Goal: Information Seeking & Learning: Learn about a topic

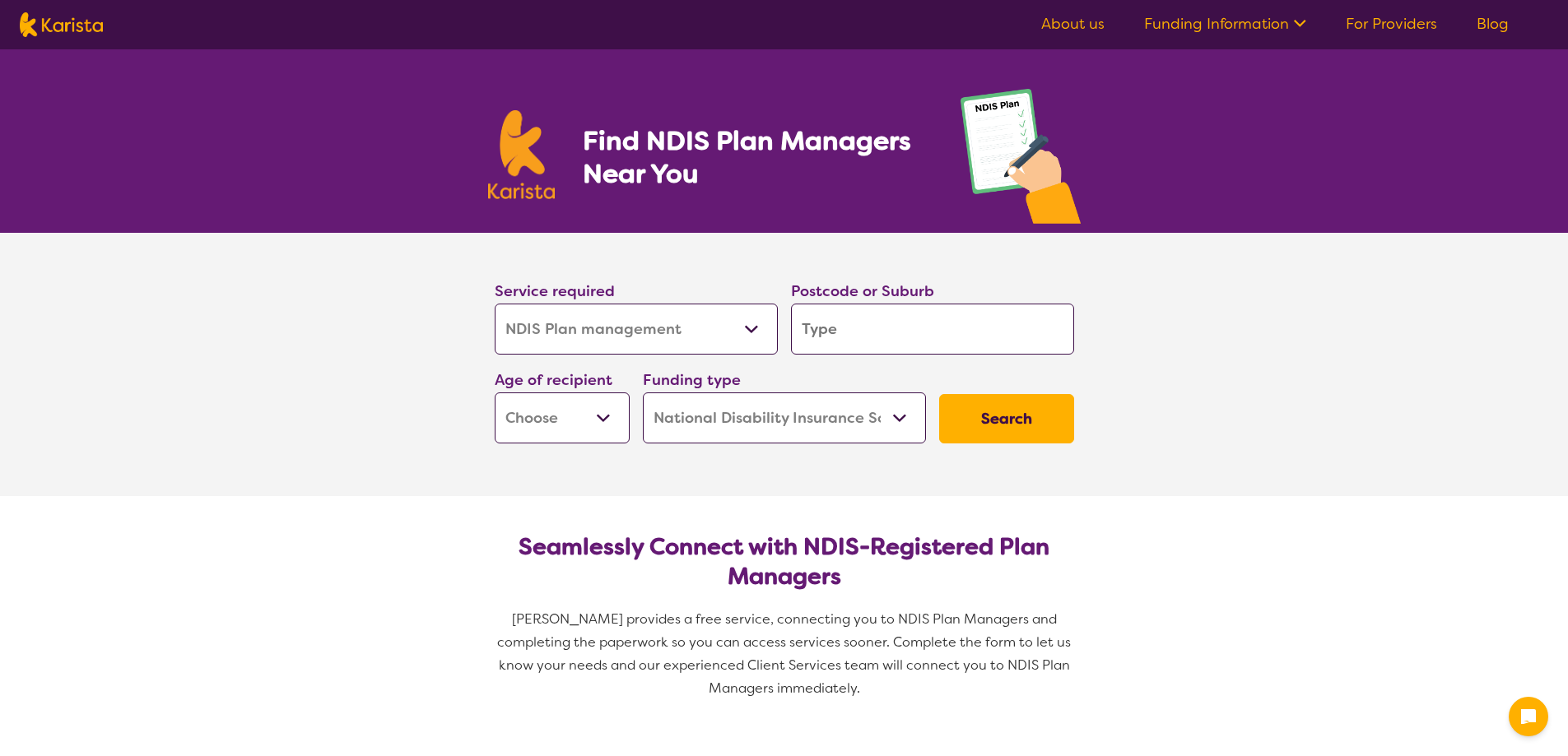
select select "NDIS Plan management"
select select "NDIS"
select select "NDIS Plan management"
select select "NDIS"
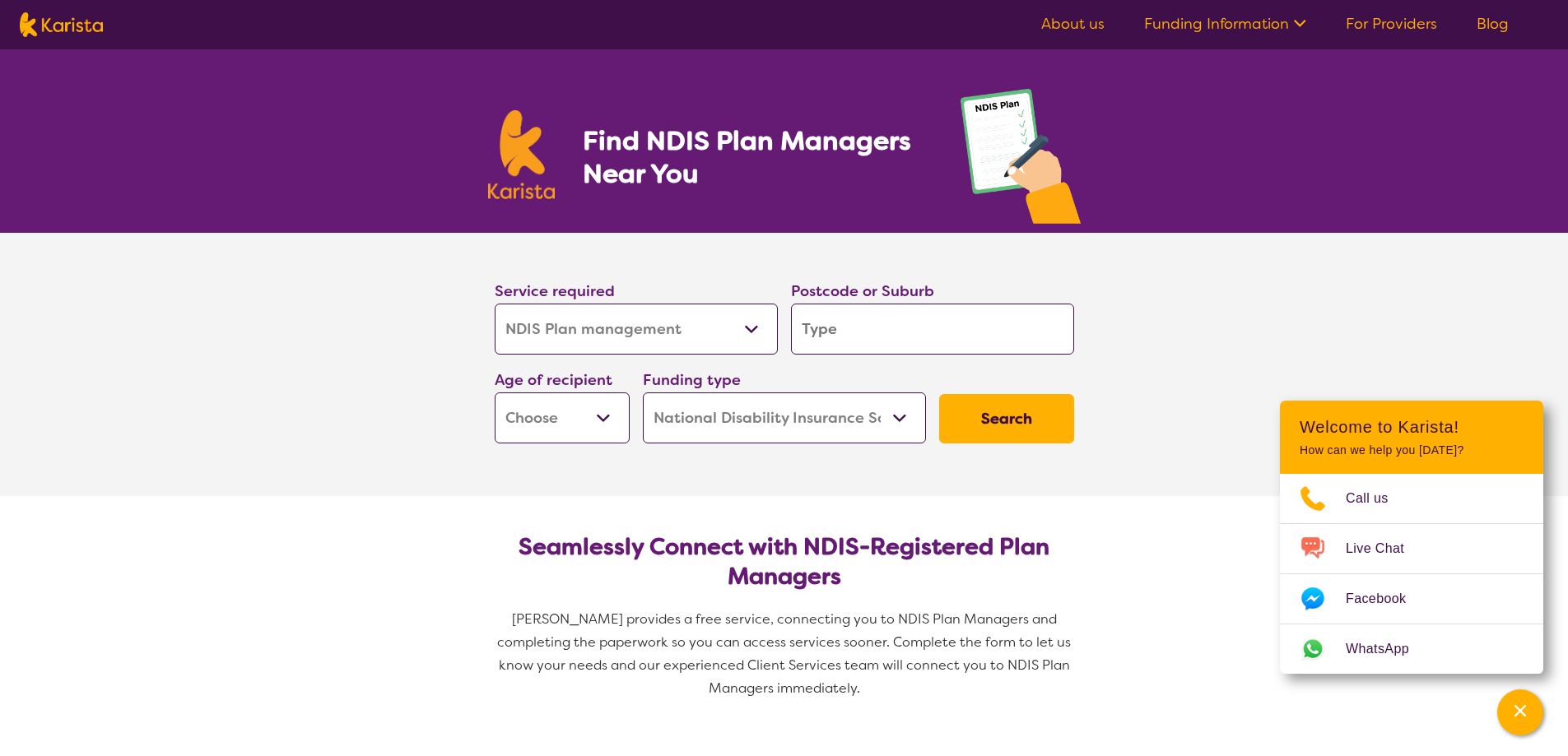
click at [495, 304] on select "Allied Health Assistant Assessment ([MEDICAL_DATA] or [MEDICAL_DATA]) Behaviour…" at bounding box center [636, 329] width 283 height 51
click at [877, 323] on input "search" at bounding box center [931, 329] width 283 height 51
type input "C"
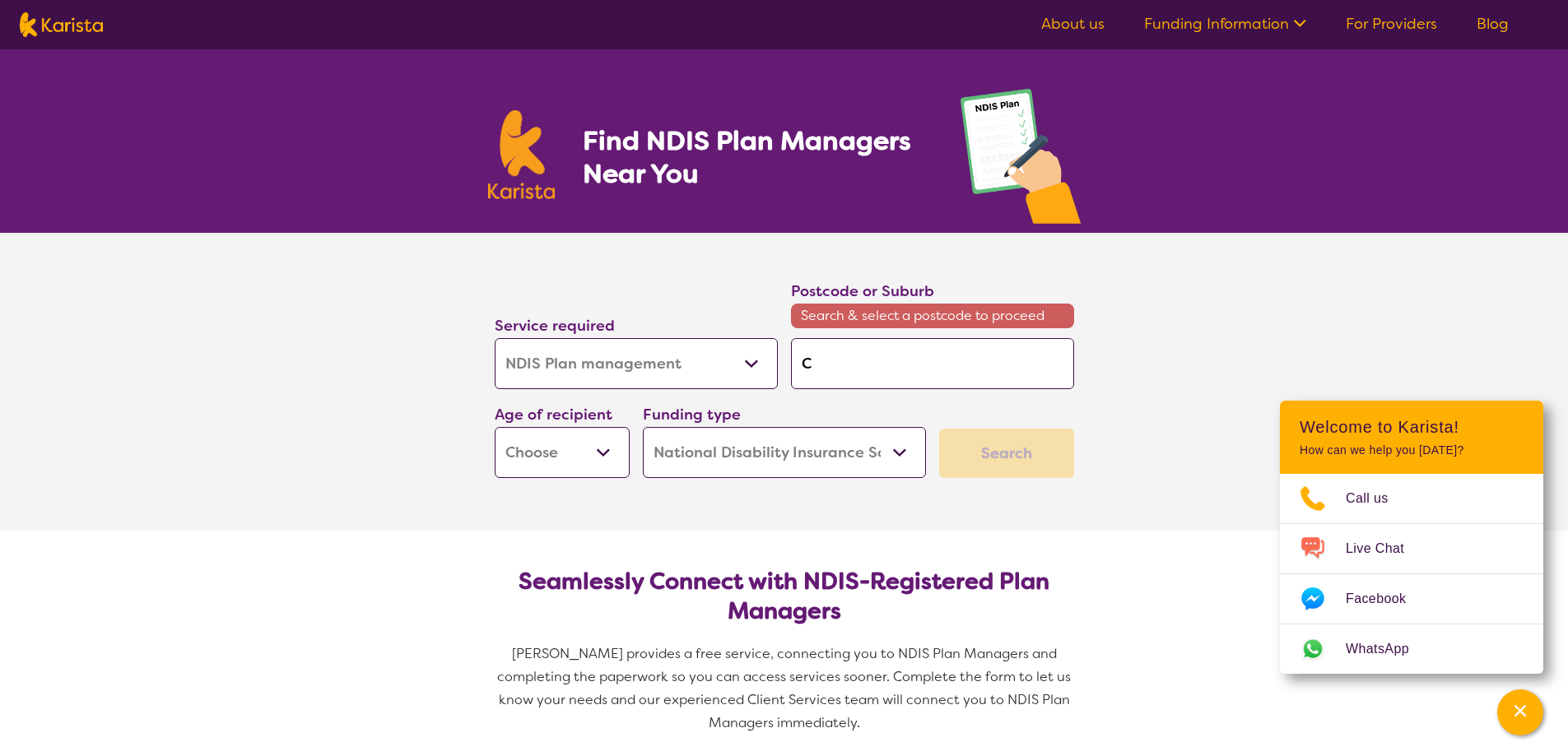
type input "Ca"
type input "Can"
type input "Canv"
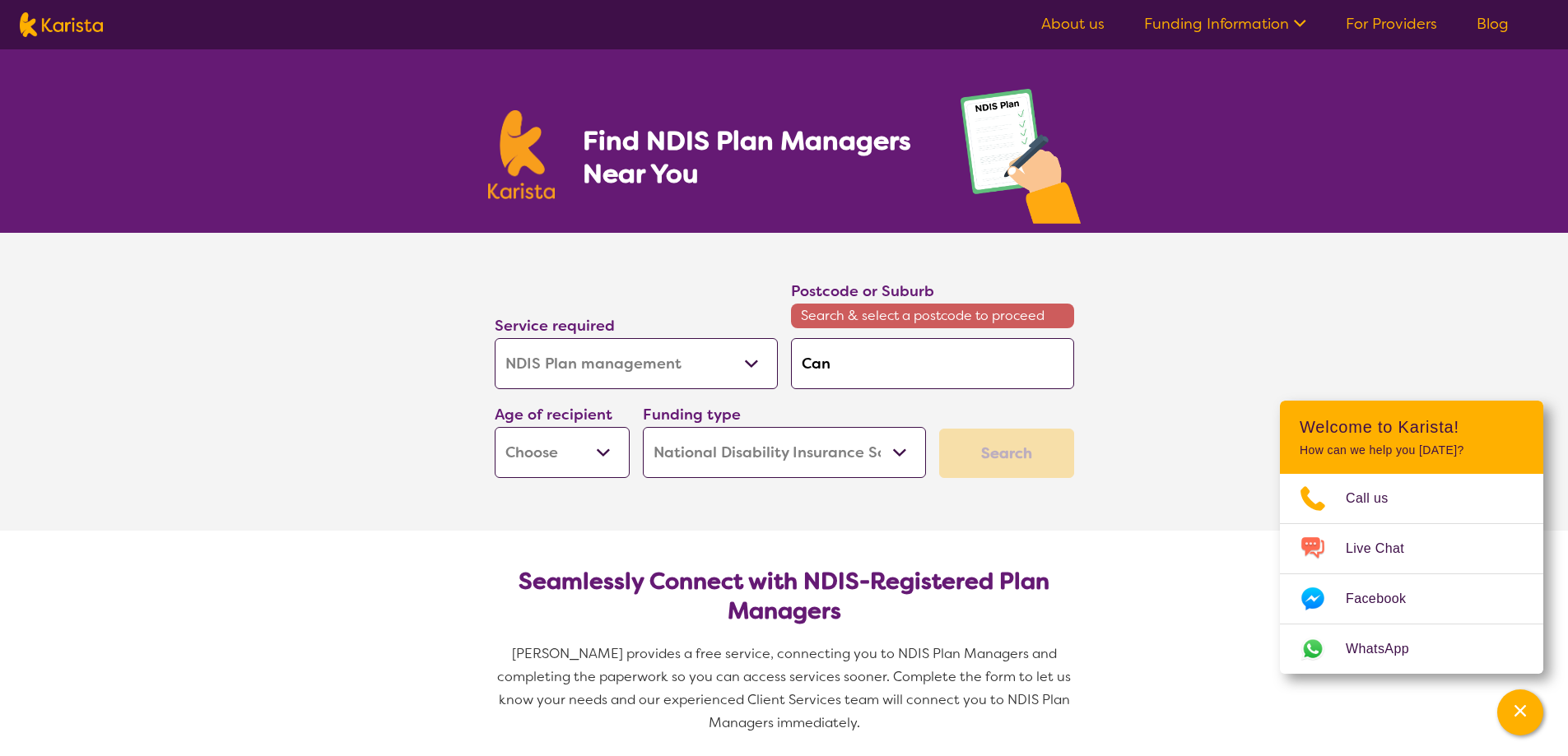
type input "Canv"
type input "Canve"
type input "Canvera"
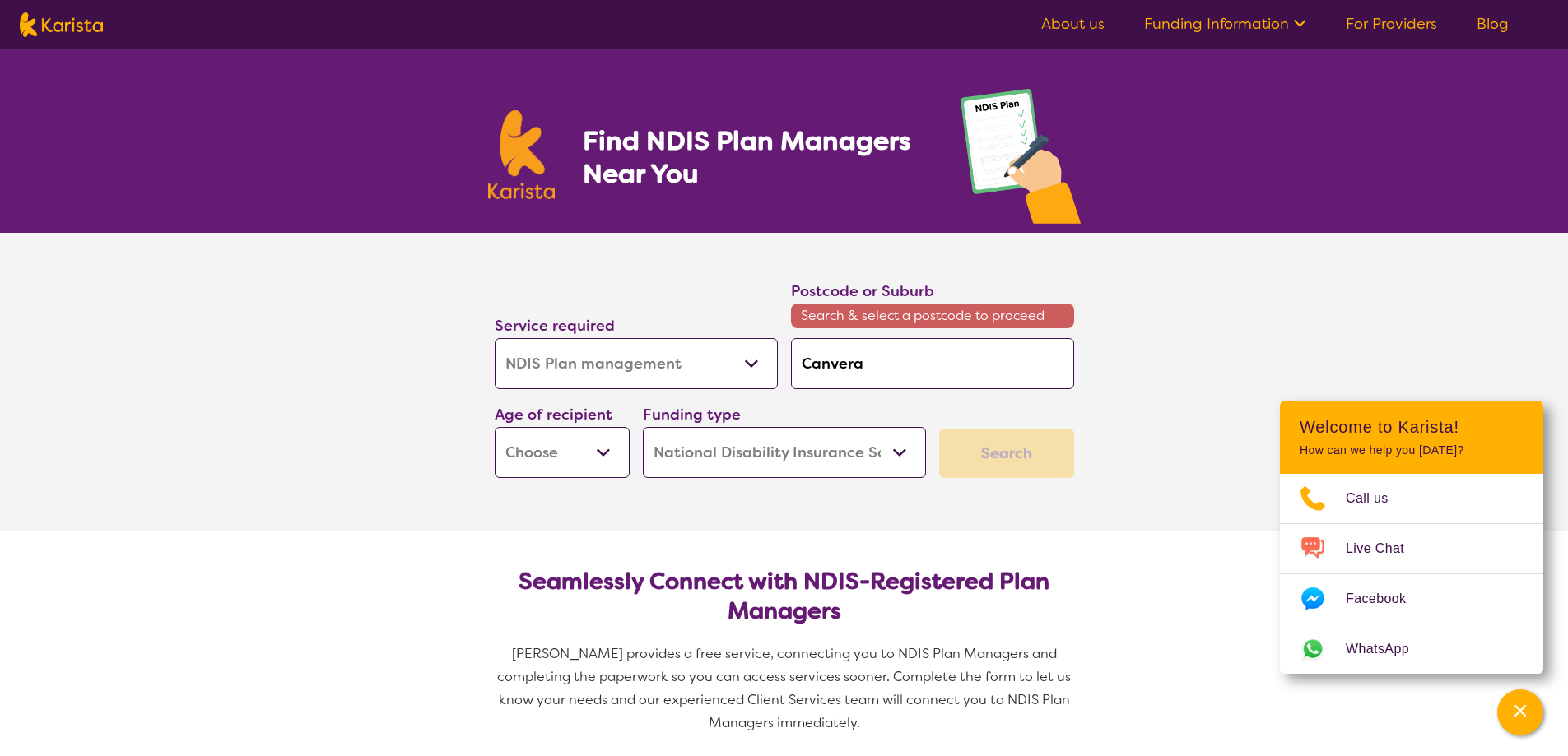
type input "Canver"
type input "Canve"
type input "Canv"
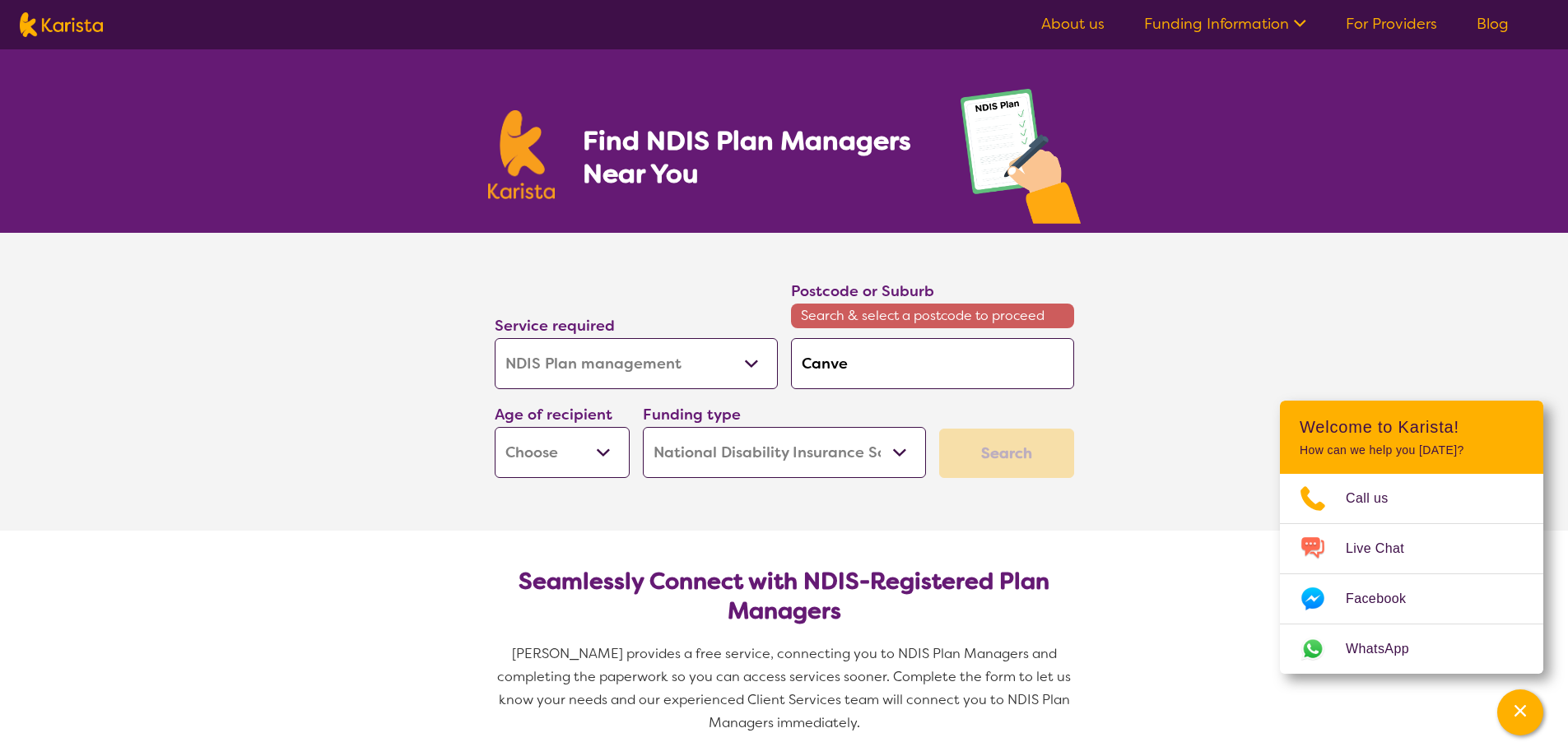
type input "Canv"
type input "Can"
type input "Canb"
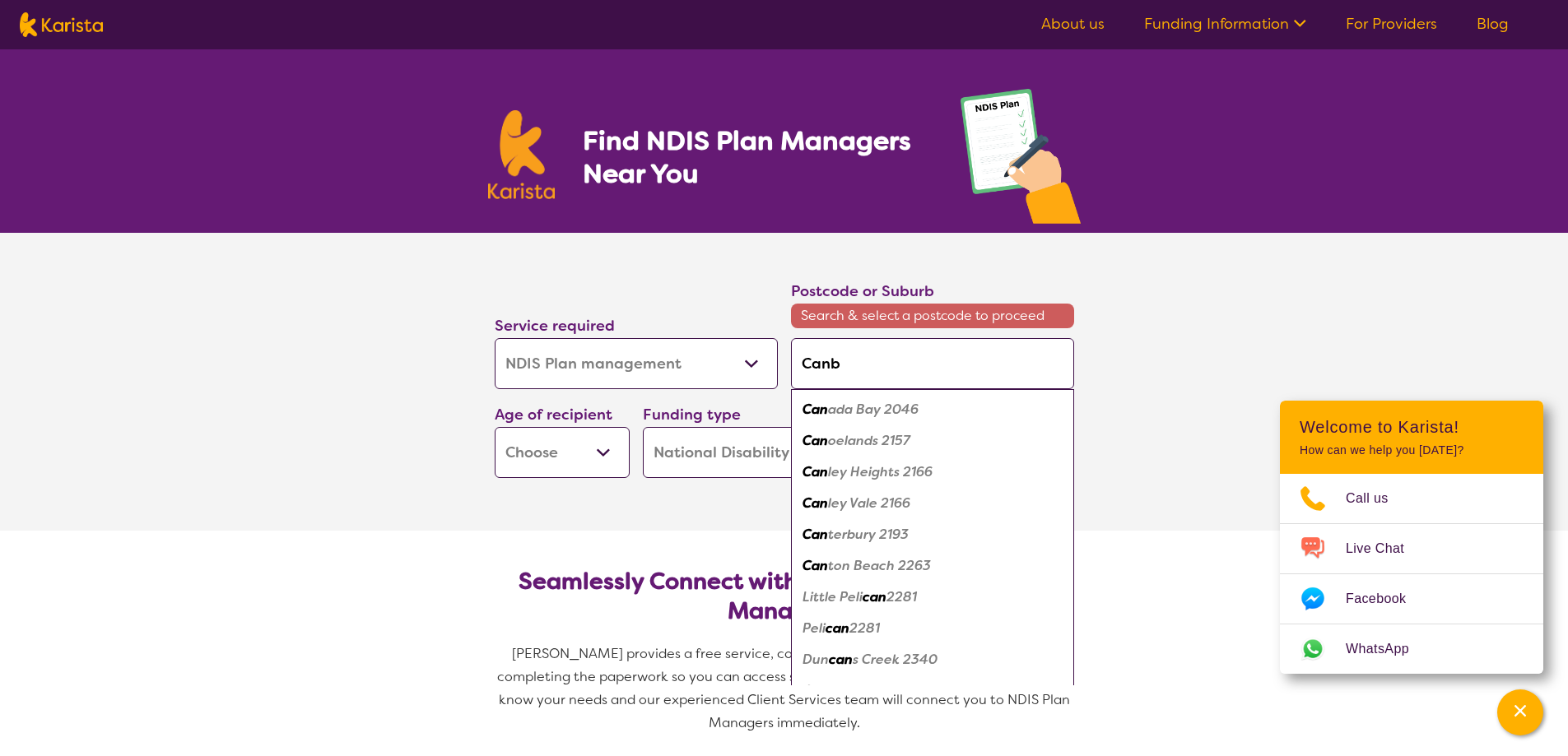
type input "Canbe"
type input "Canber"
type input "Canberr"
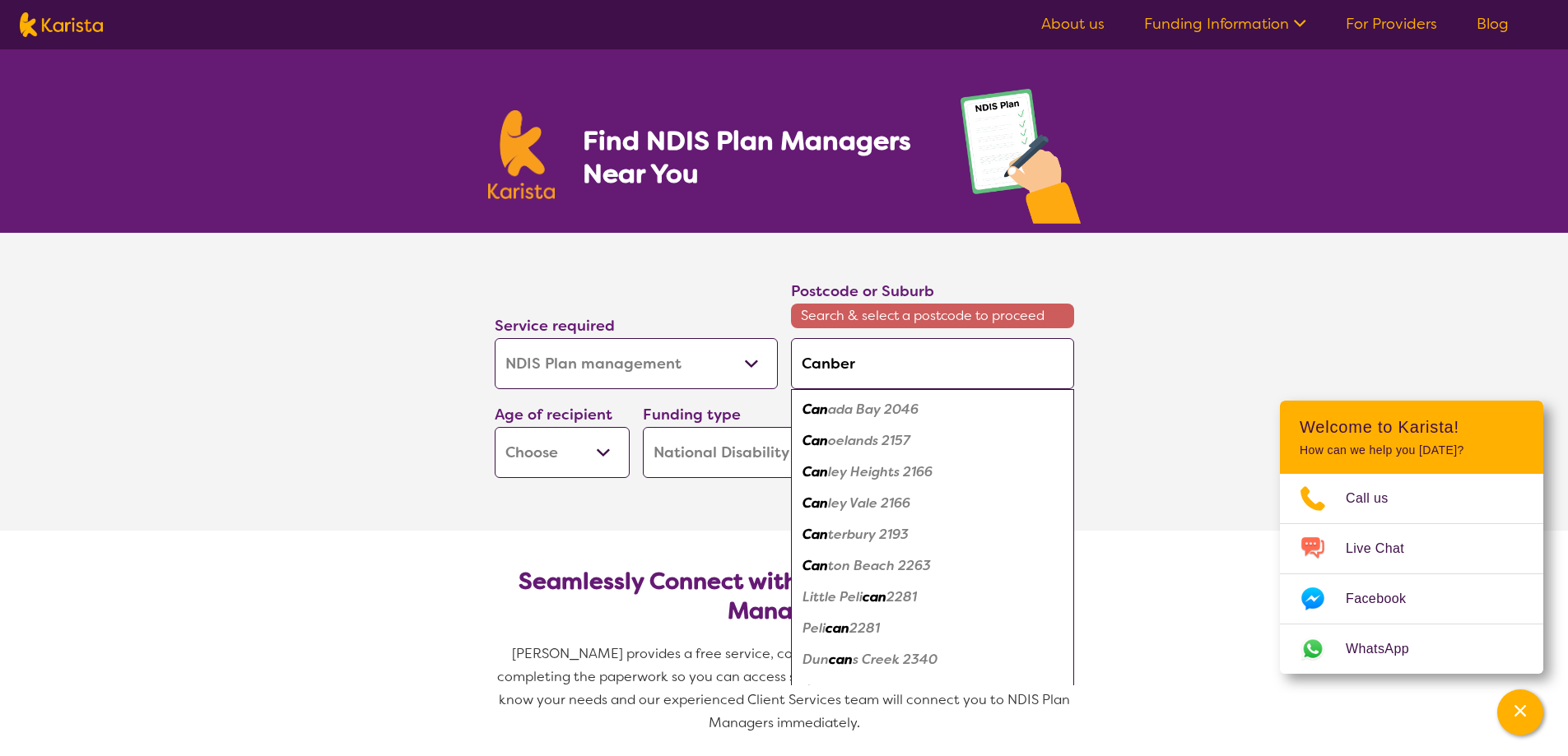
type input "Canberr"
type input "[GEOGRAPHIC_DATA]"
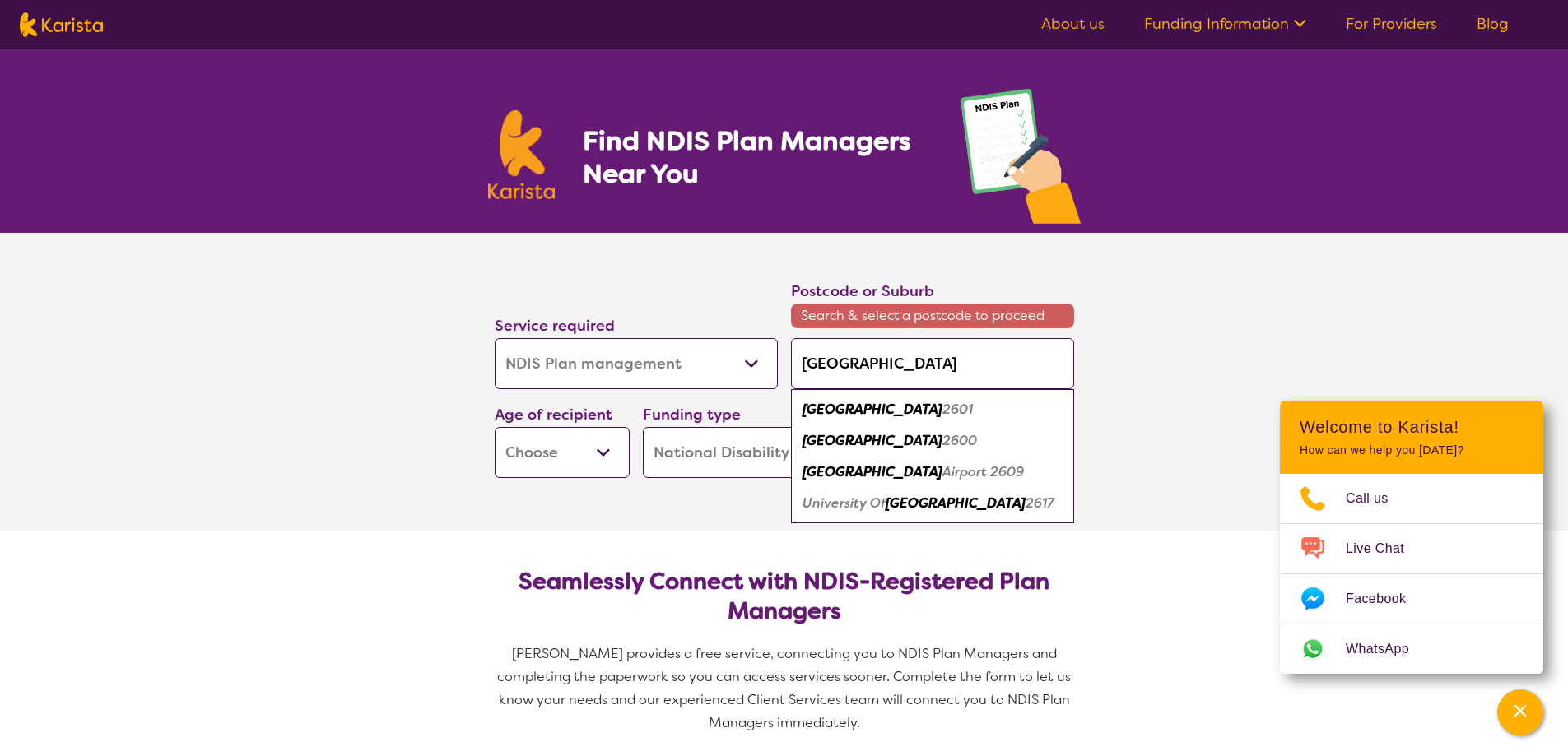
type input "[GEOGRAPHIC_DATA]"
click at [1140, 374] on section "Service required Allied Health Assistant Assessment ([MEDICAL_DATA] or [MEDICAL…" at bounding box center [784, 381] width 1568 height 297
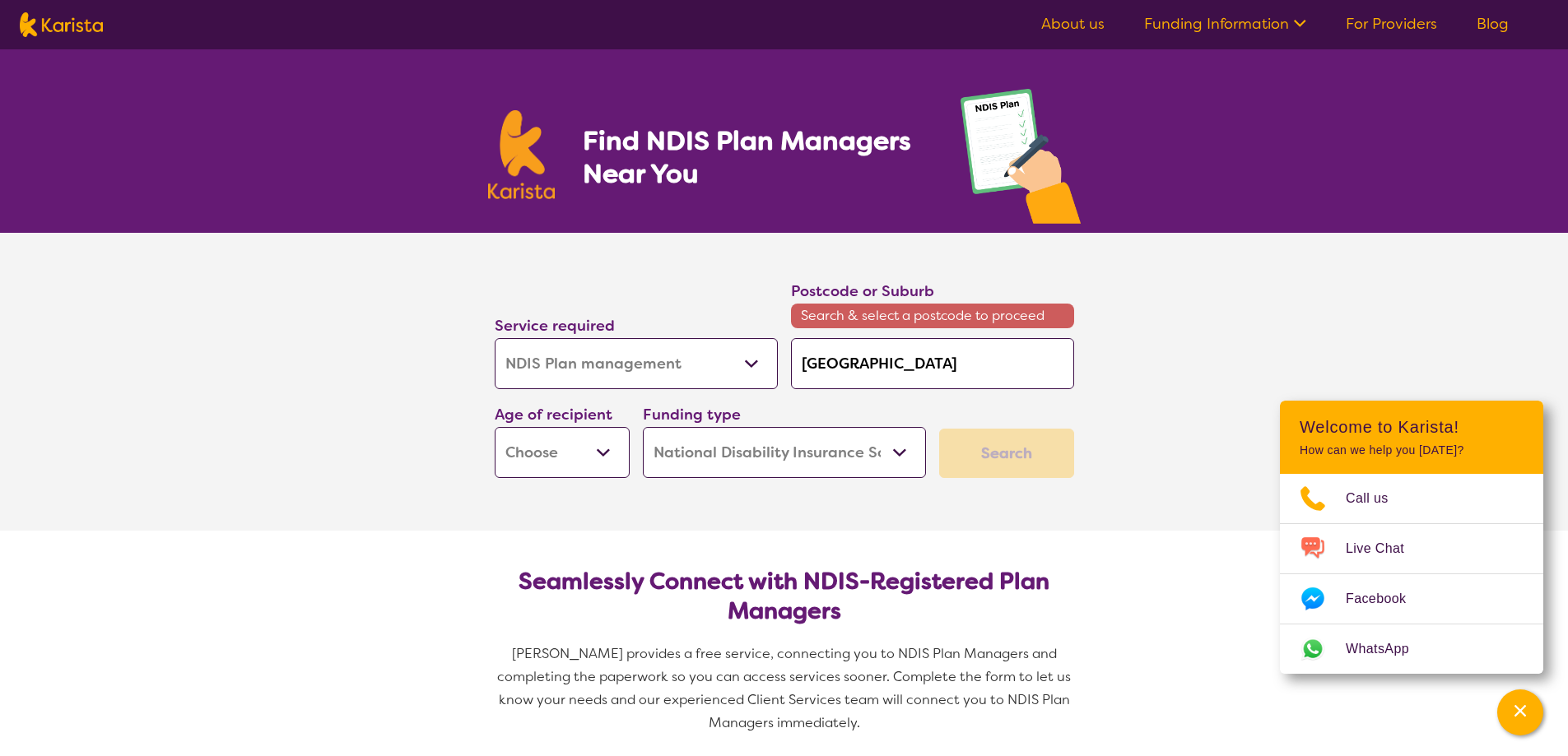
click at [556, 448] on select "Early Childhood - 0 to 9 Child - 10 to 11 Adolescent - 12 to 17 Adult - 18 to 6…" at bounding box center [562, 452] width 135 height 51
select select "CH"
click at [495, 427] on select "Early Childhood - 0 to 9 Child - 10 to 11 Adolescent - 12 to 17 Adult - 18 to 6…" at bounding box center [562, 452] width 135 height 51
select select "CH"
click at [932, 366] on input "[GEOGRAPHIC_DATA]" at bounding box center [931, 363] width 283 height 51
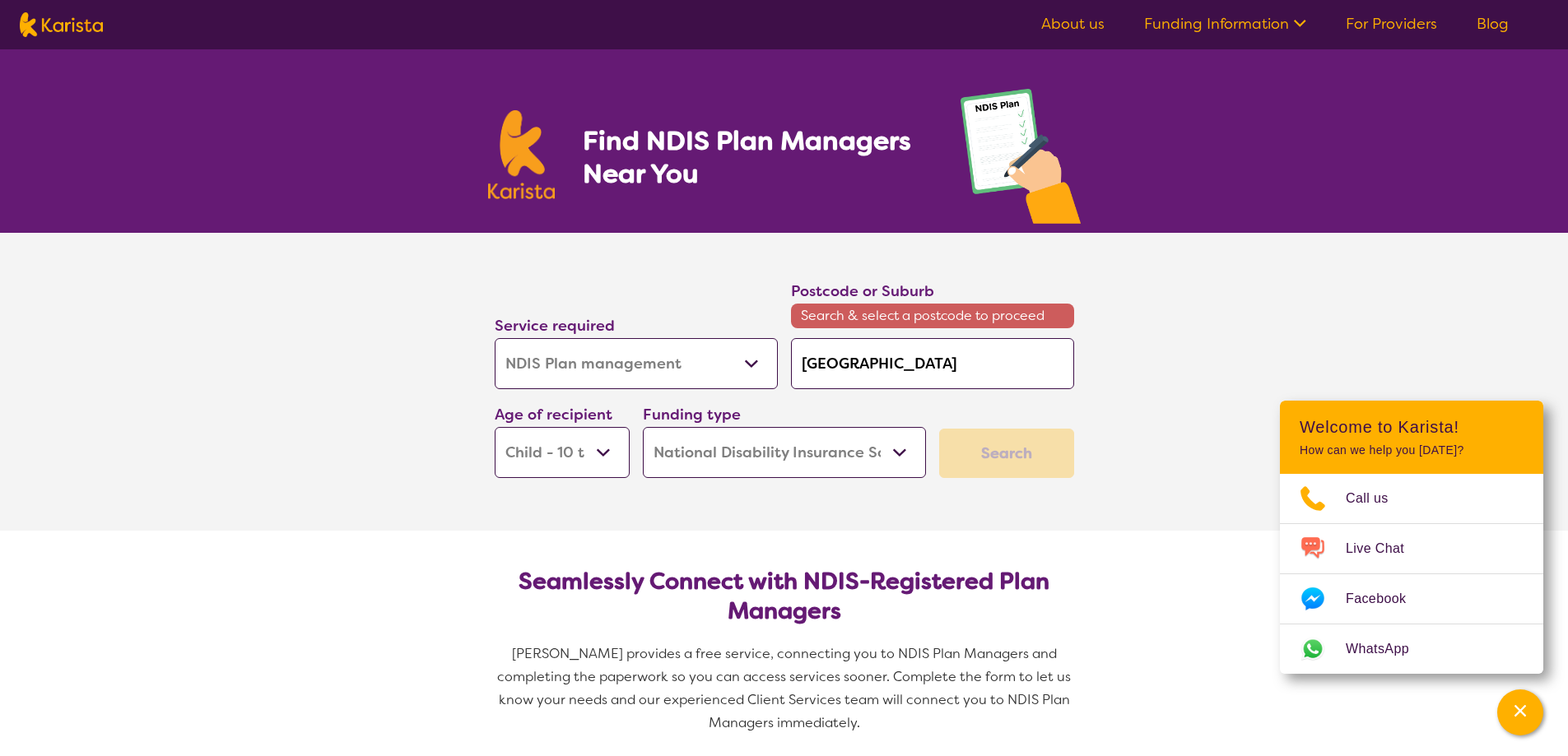
drag, startPoint x: 870, startPoint y: 367, endPoint x: 781, endPoint y: 365, distance: 89.0
click at [781, 365] on div "Service required Allied Health Assistant Assessment ([MEDICAL_DATA] or [MEDICAL…" at bounding box center [784, 378] width 592 height 212
type input "2"
type input "26"
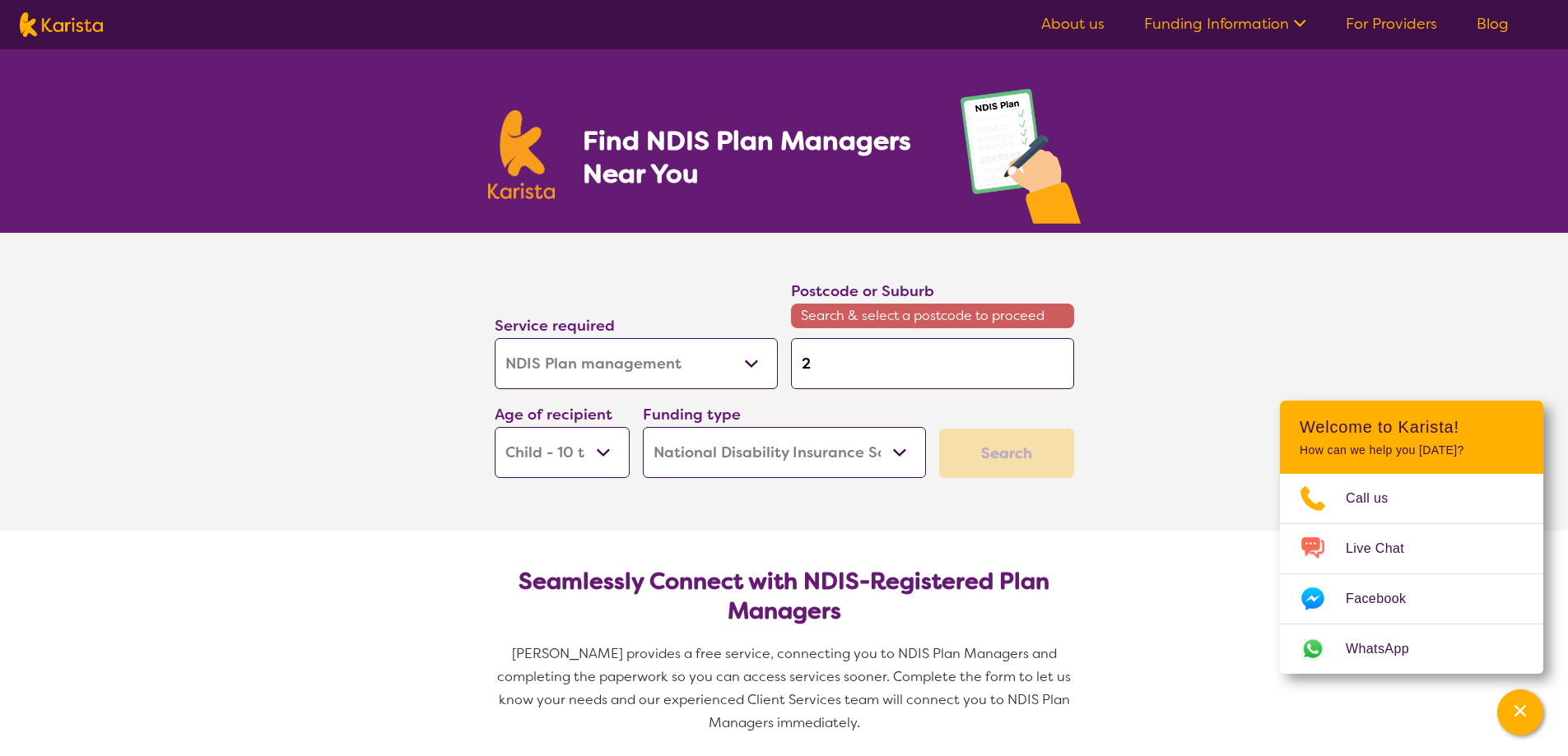
type input "26"
type input "262"
type input "2620"
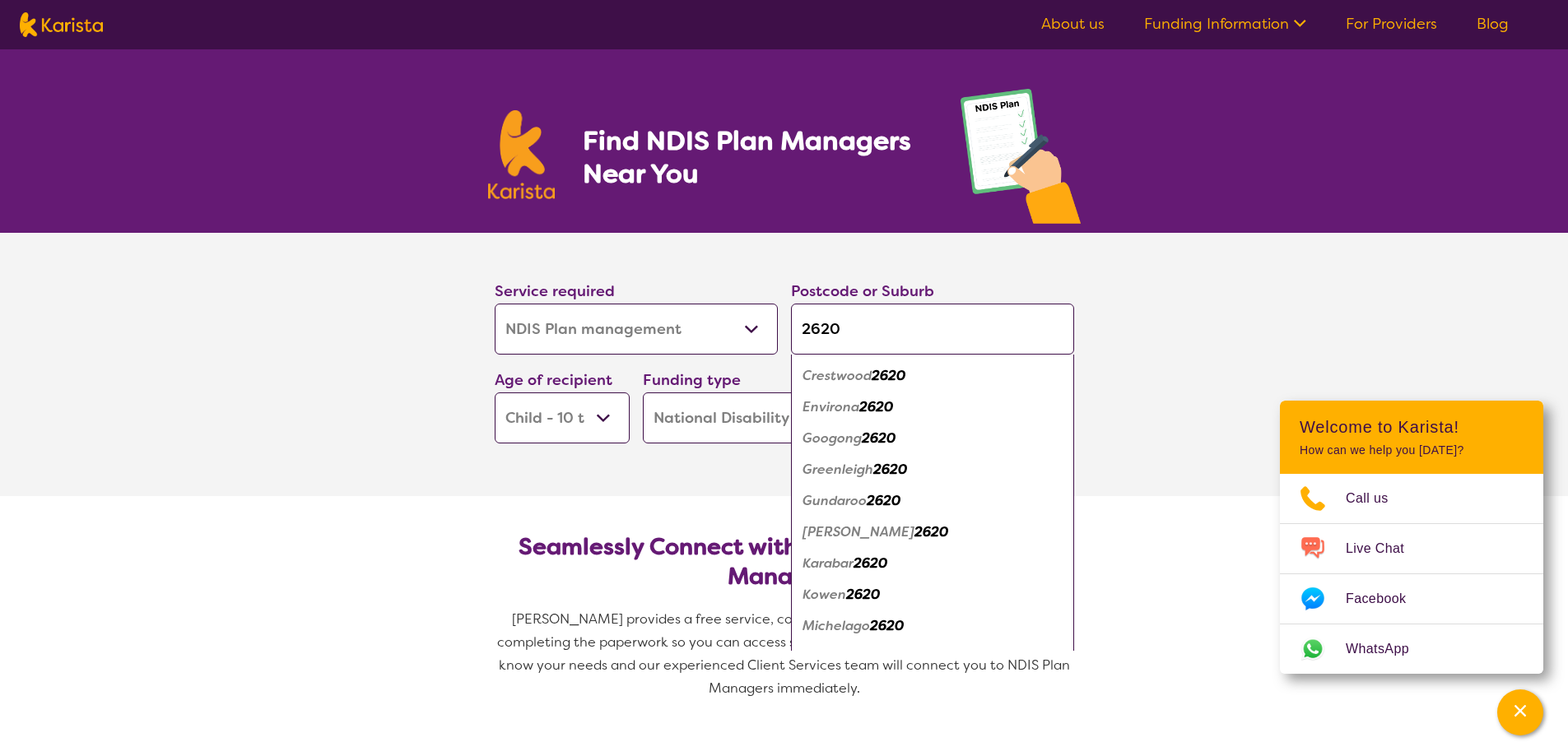
scroll to position [82, 0]
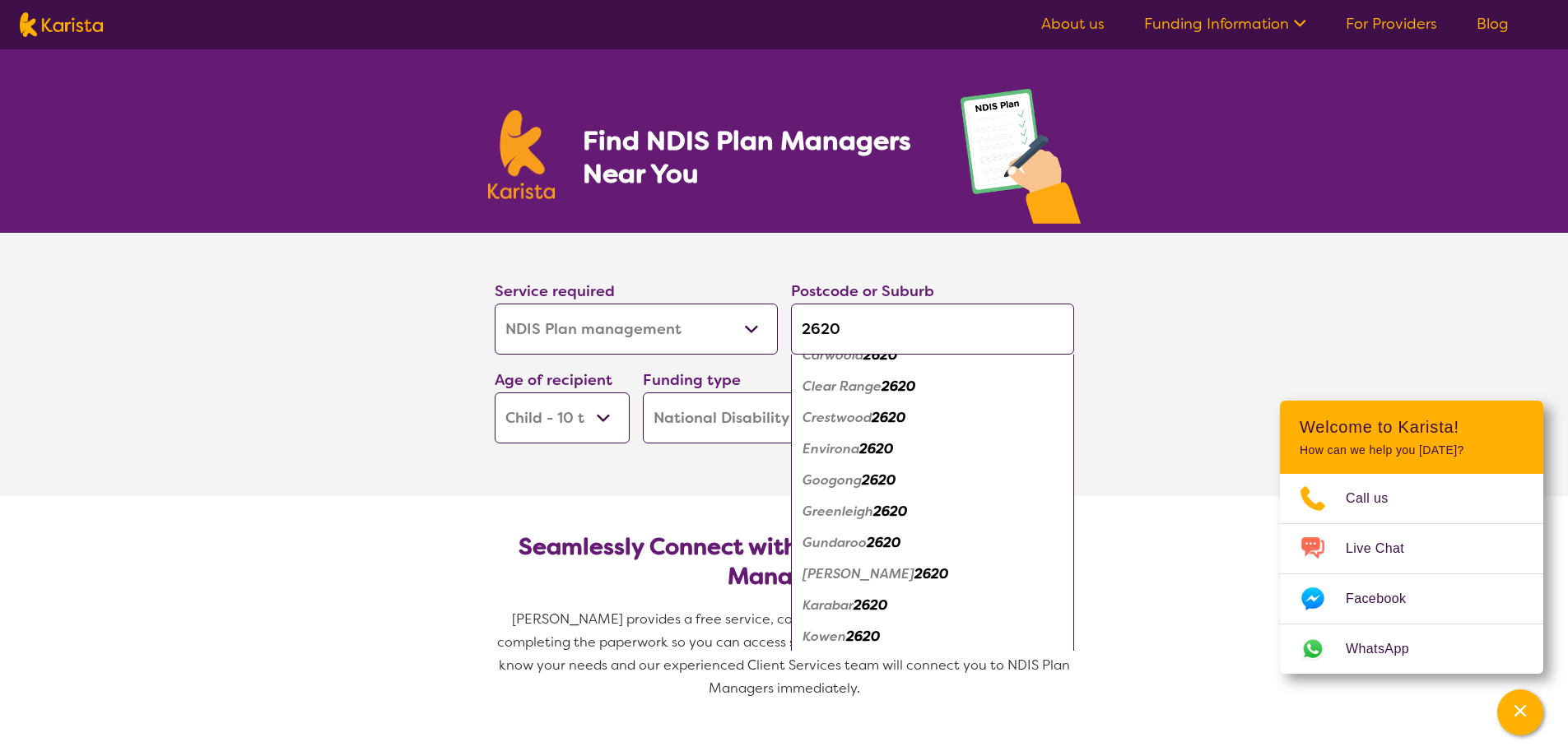
type input "2620"
click at [848, 482] on em "Googong" at bounding box center [832, 480] width 59 height 17
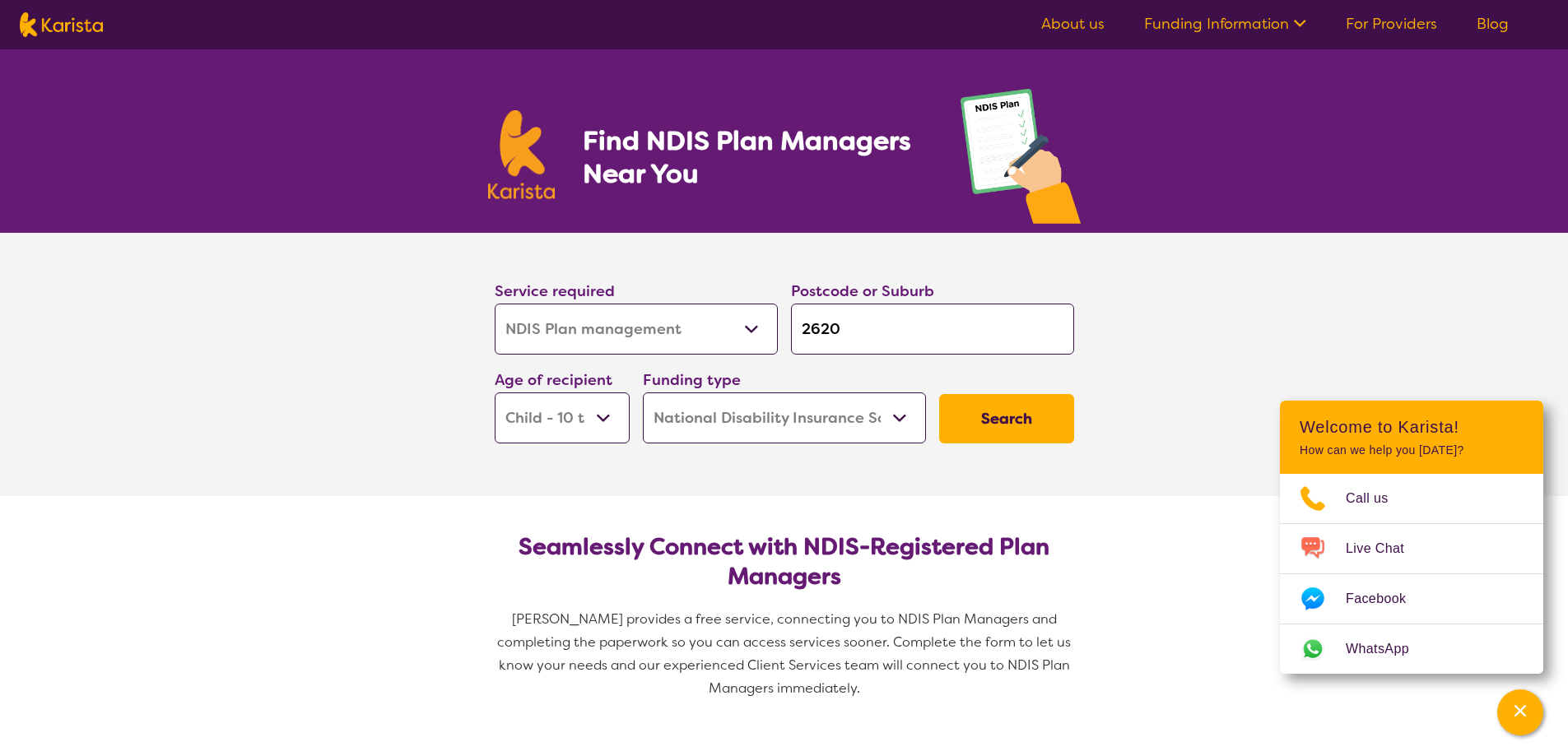
scroll to position [0, 0]
click at [991, 422] on button "Search" at bounding box center [1006, 419] width 135 height 50
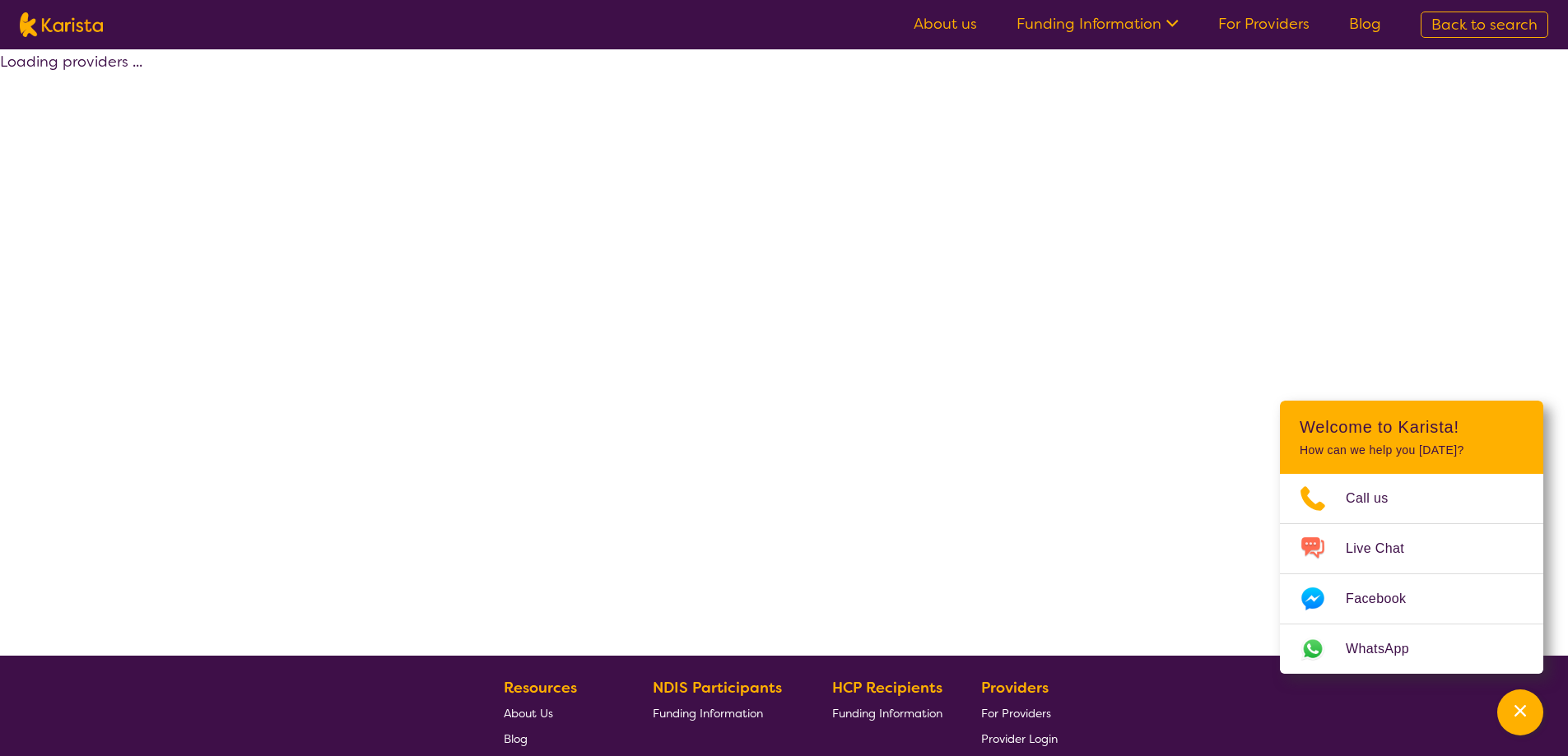
select select "by_score"
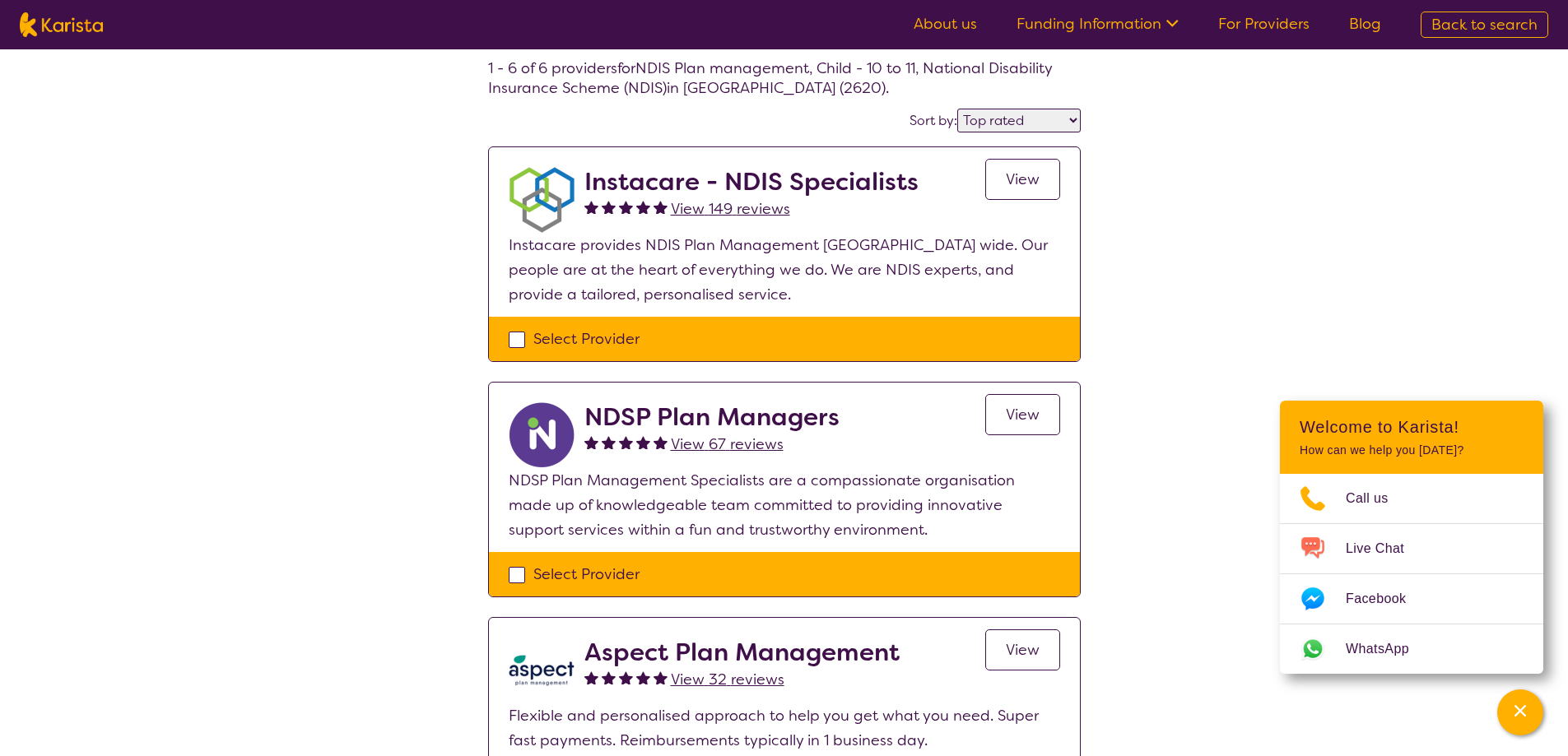
scroll to position [82, 0]
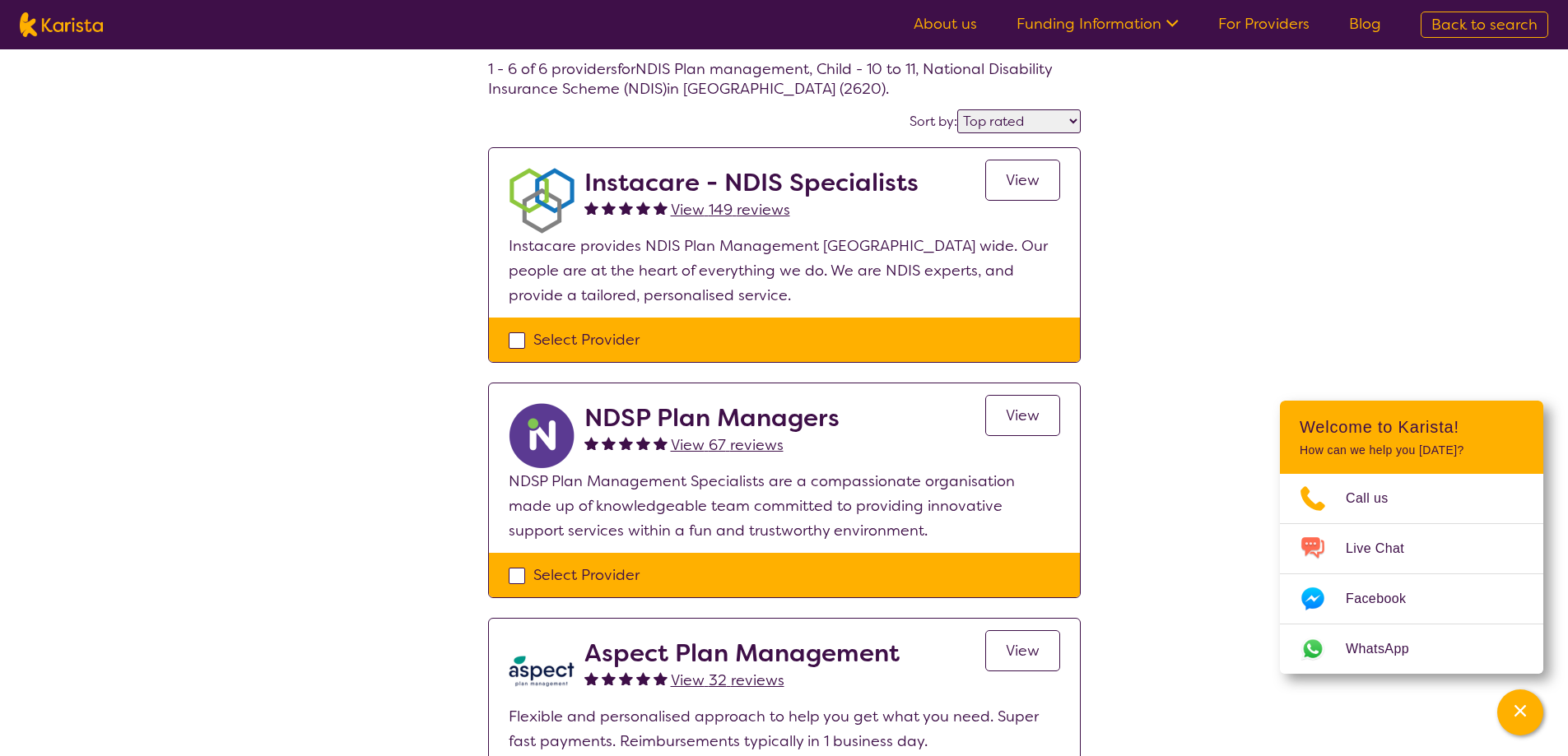
click at [1024, 170] on span "View" at bounding box center [1023, 180] width 34 height 19
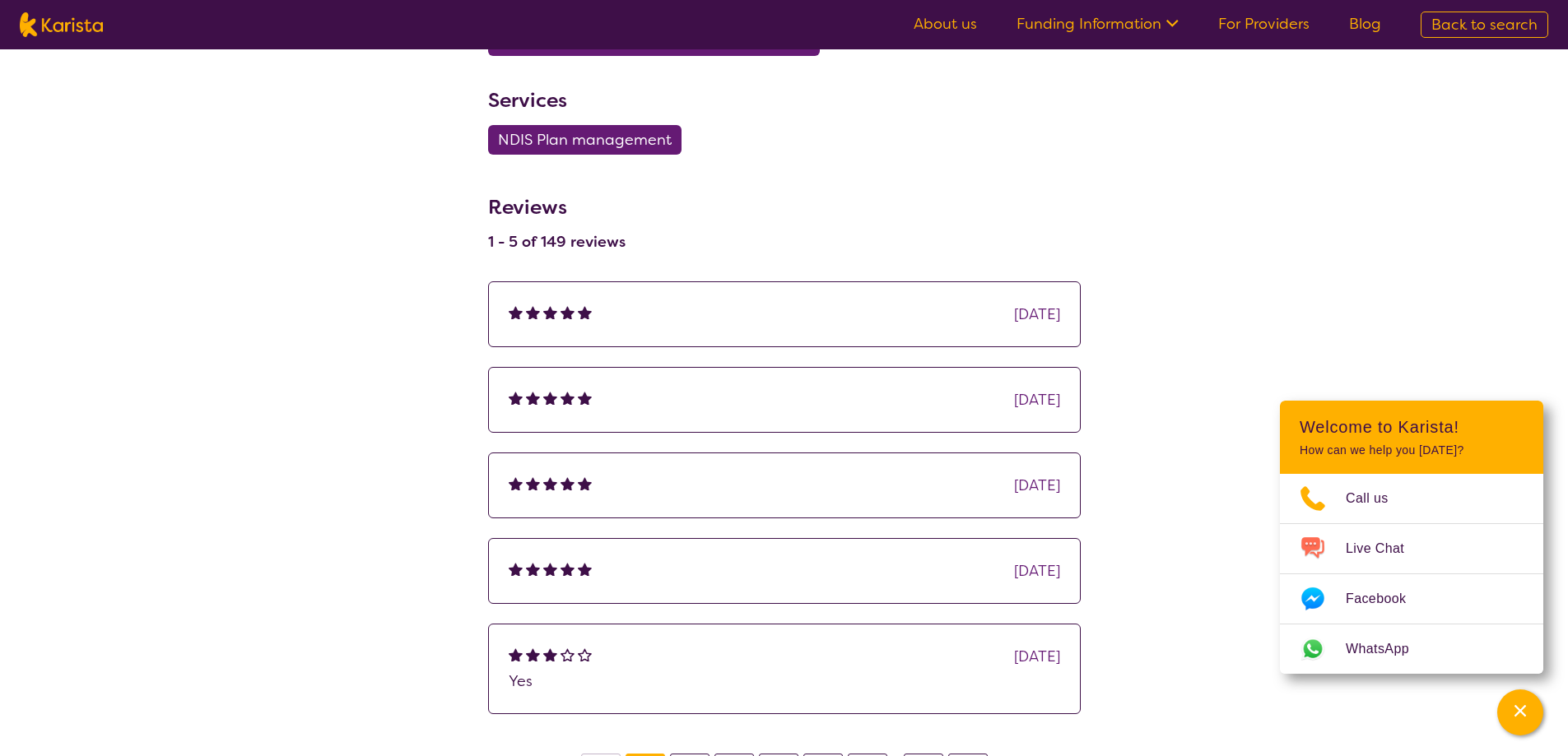
scroll to position [987, 0]
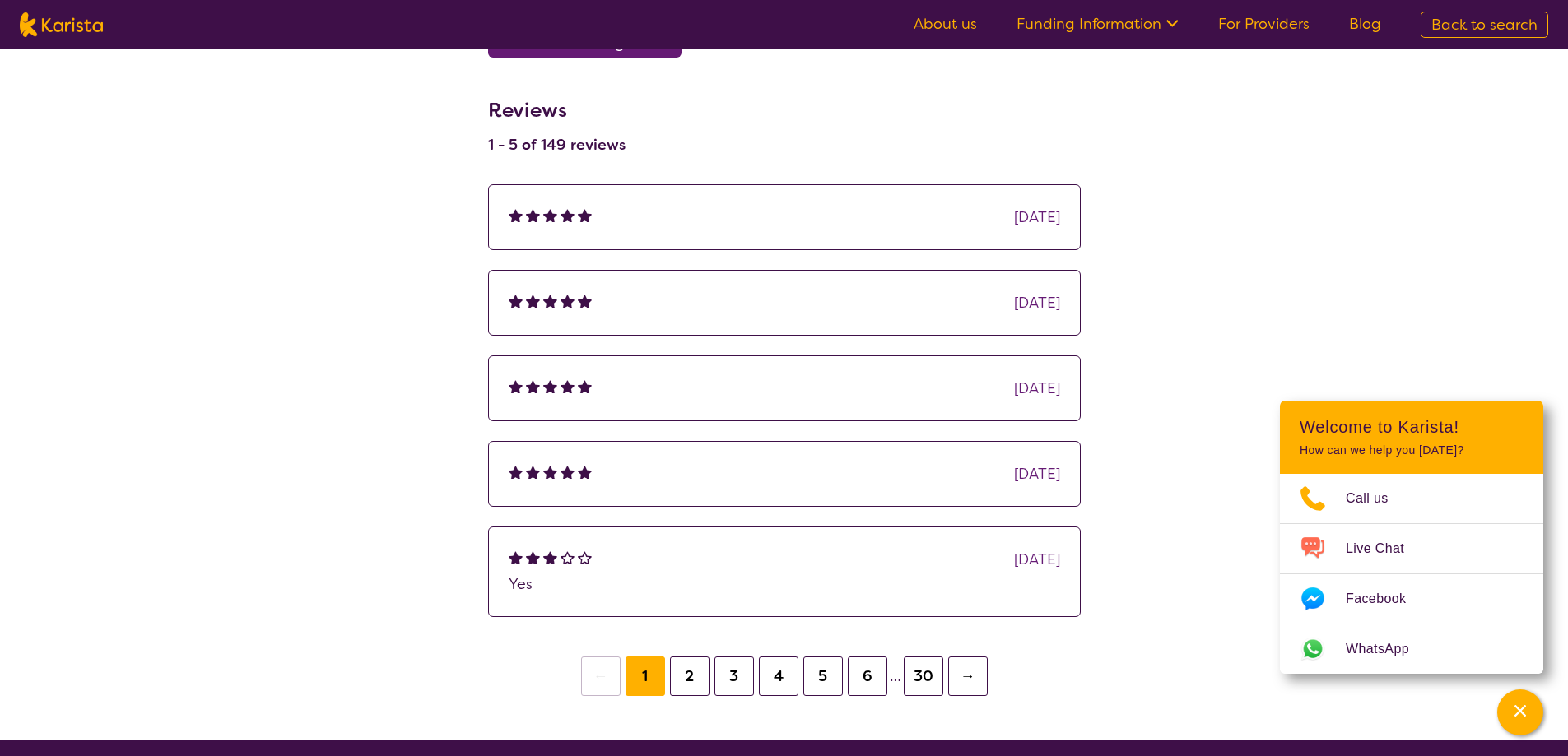
click at [694, 678] on button "2" at bounding box center [689, 676] width 40 height 40
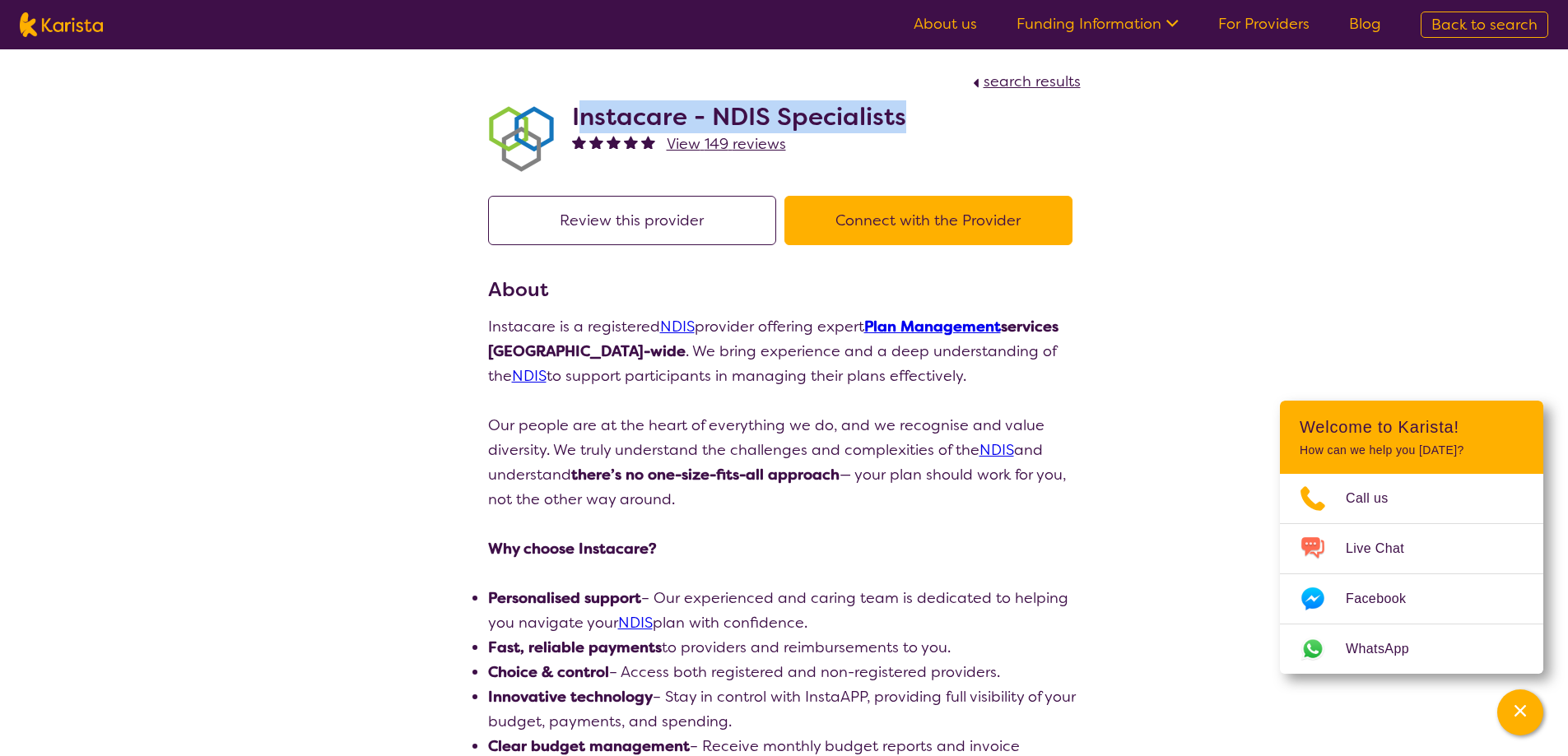
drag, startPoint x: 579, startPoint y: 104, endPoint x: 914, endPoint y: 109, distance: 335.0
click at [914, 109] on div "Instacare - NDIS Specialists View 149 reviews" at bounding box center [784, 134] width 592 height 82
click at [1033, 106] on div "Instacare - NDIS Specialists View 149 reviews" at bounding box center [784, 134] width 592 height 82
click at [1045, 76] on span "search results" at bounding box center [1031, 81] width 97 height 19
select select "by_score"
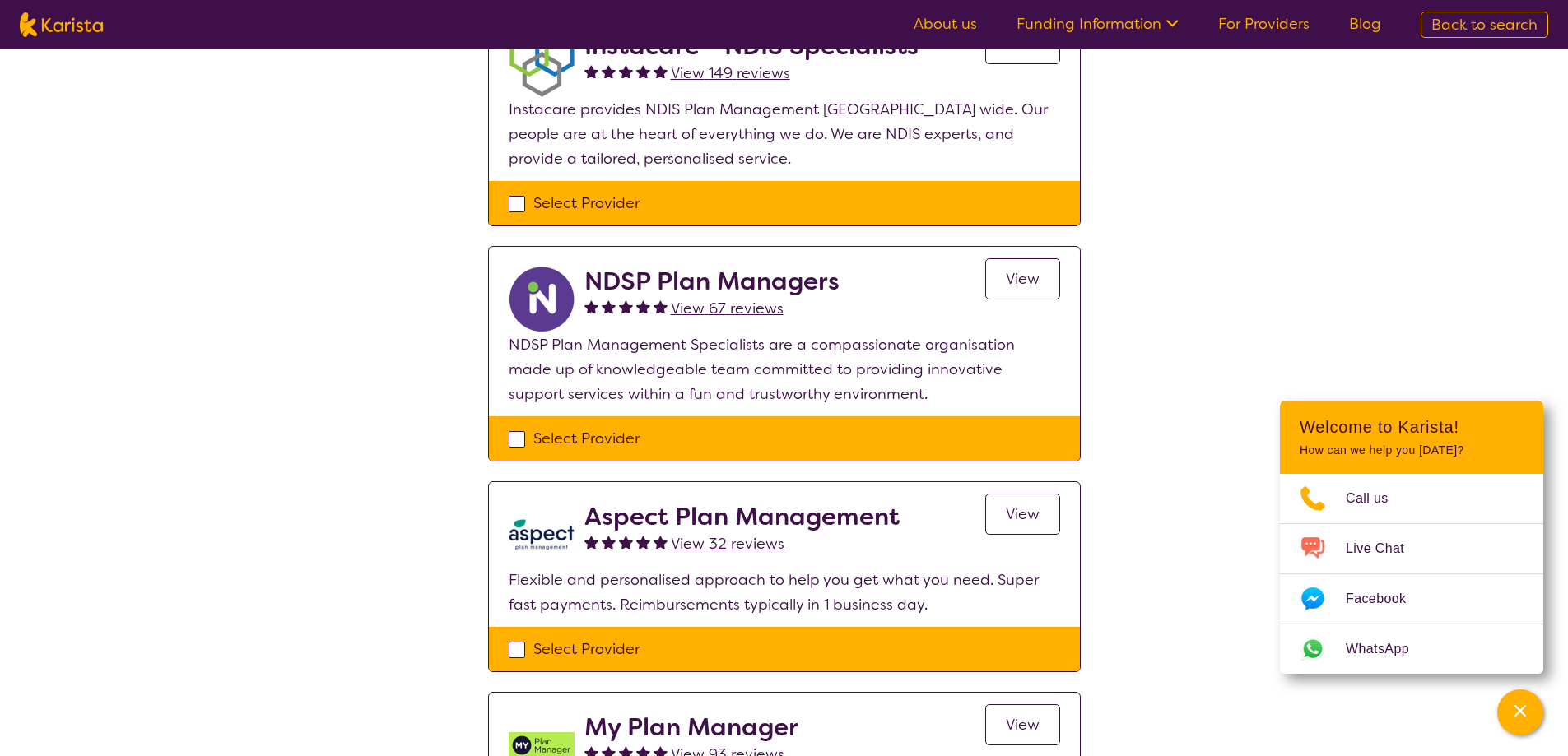
scroll to position [494, 0]
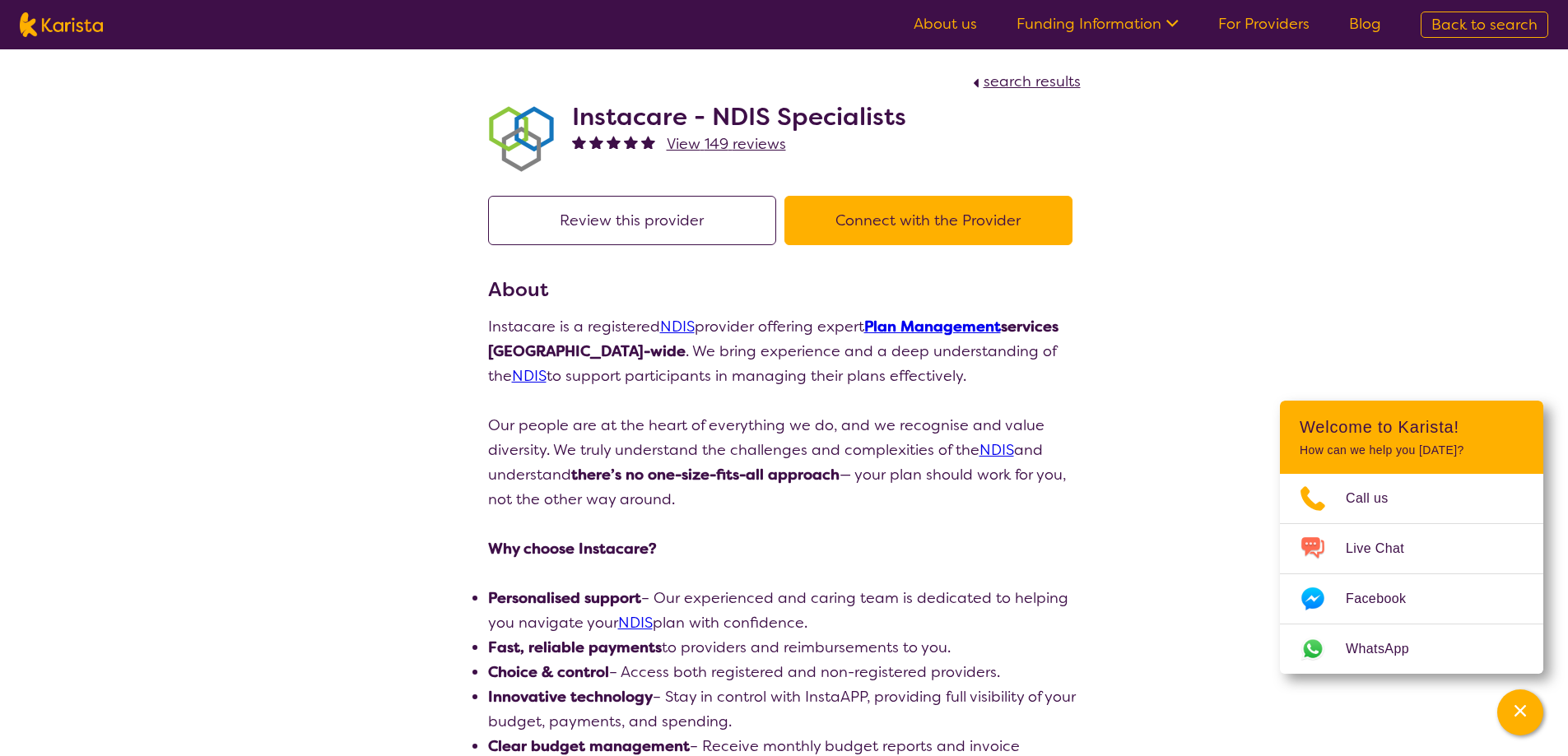
scroll to position [987, 0]
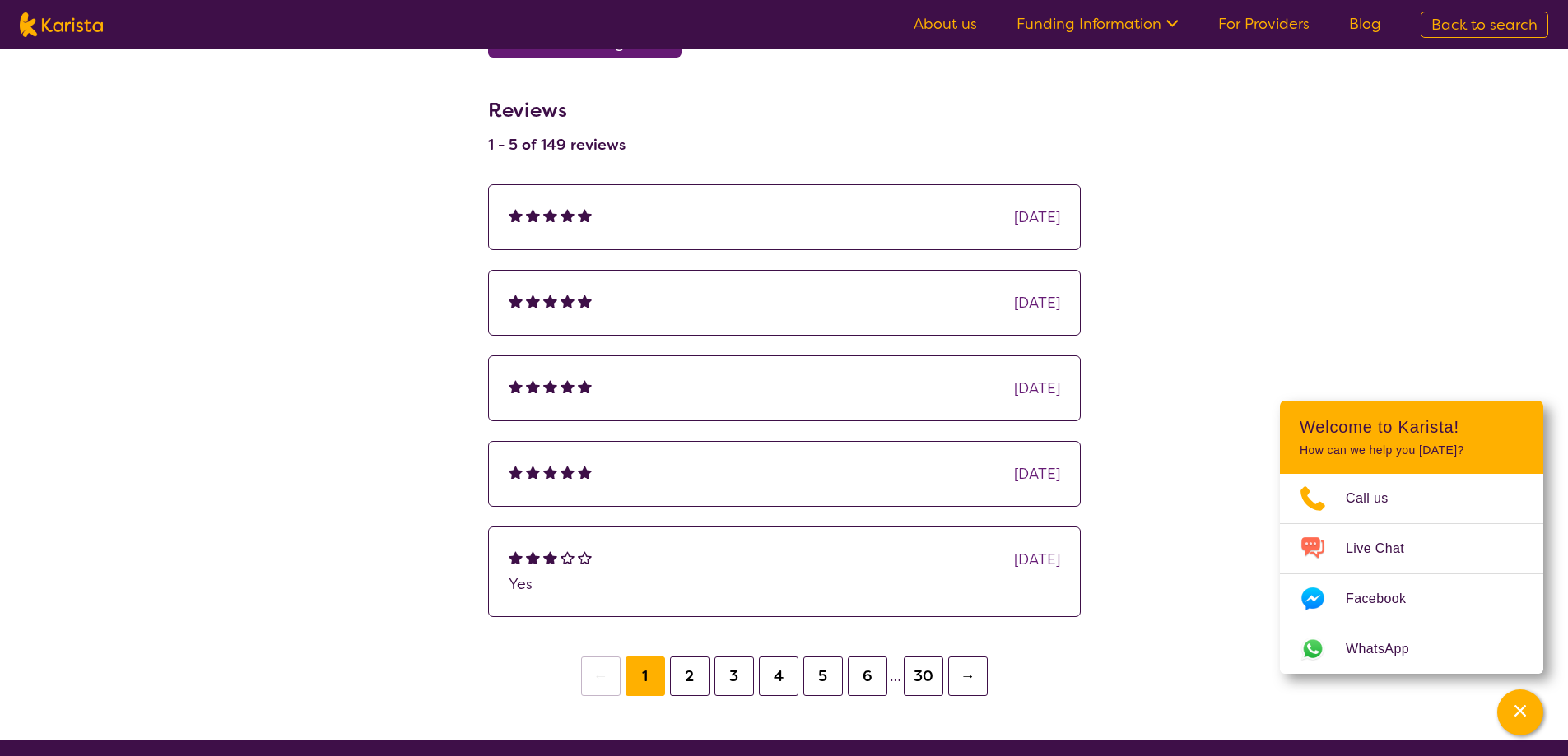
select select "by_score"
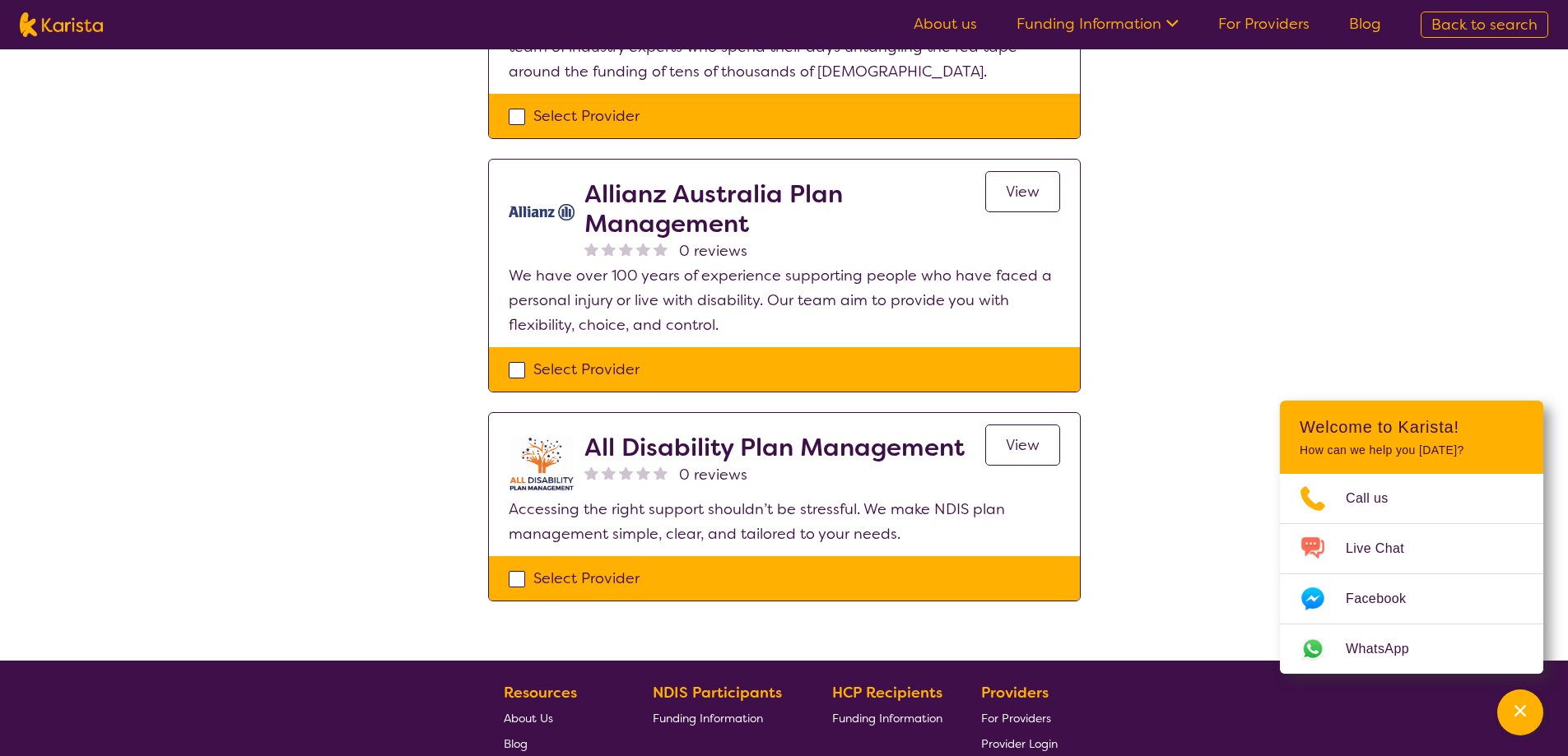
scroll to position [82, 0]
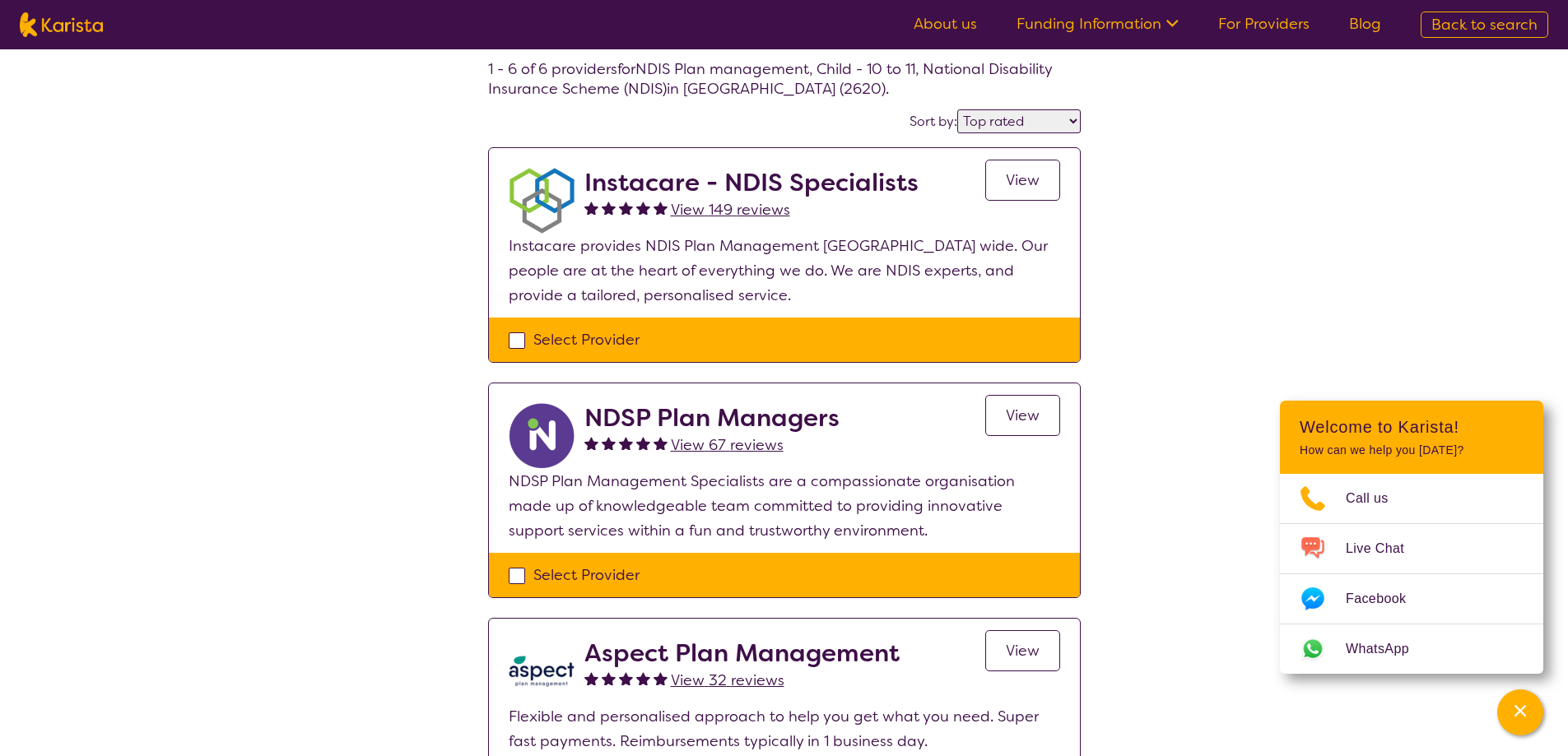
select select "NDIS Plan management"
select select "CH"
select select "NDIS"
select select "NDIS Plan management"
select select "CH"
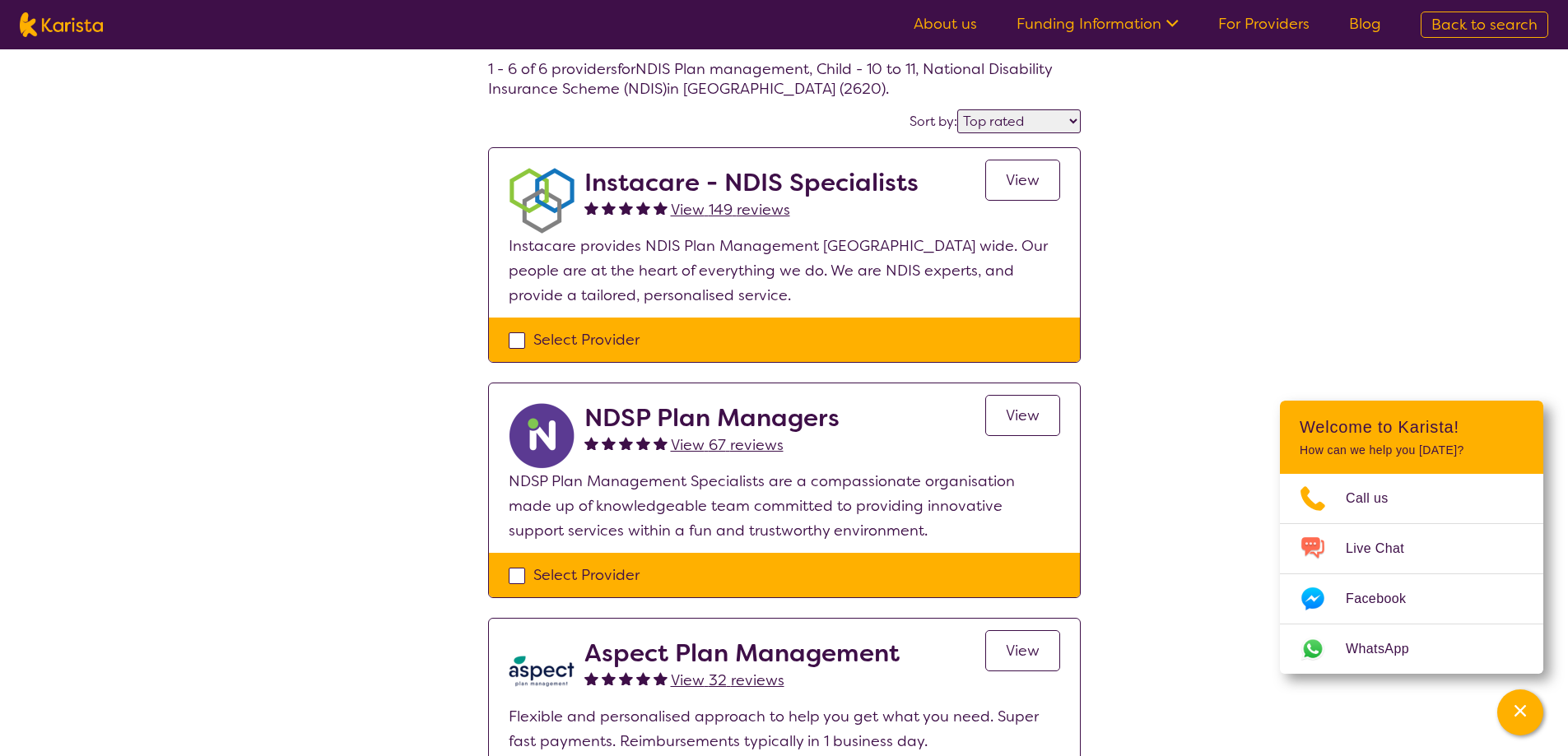
select select "NDIS"
